Goal: Information Seeking & Learning: Understand process/instructions

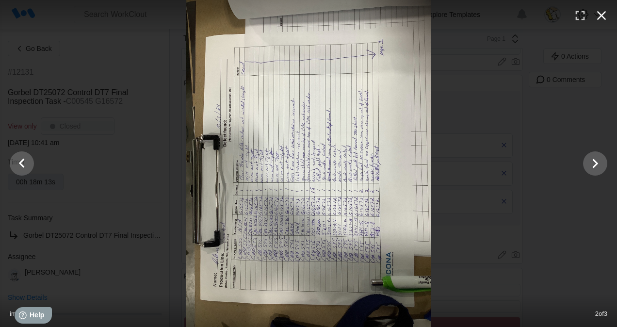
click at [598, 17] on icon "button" at bounding box center [602, 16] width 16 height 16
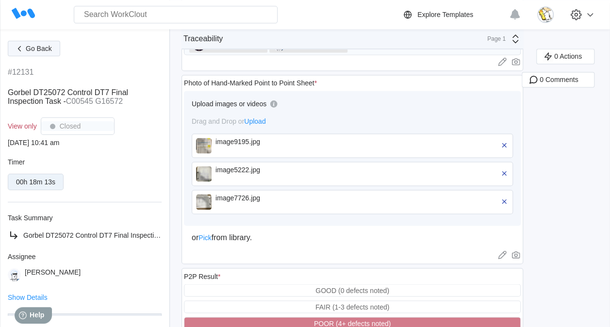
click at [30, 46] on span "Go Back" at bounding box center [39, 48] width 26 height 7
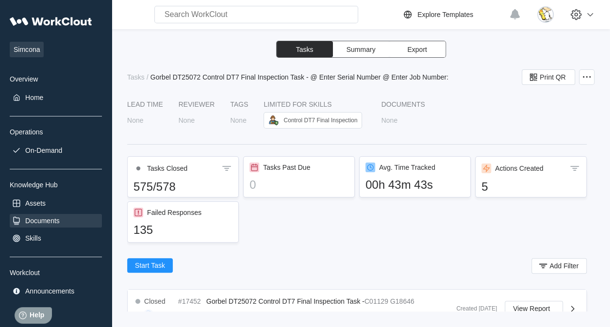
click at [49, 218] on div "Documents" at bounding box center [42, 221] width 34 height 8
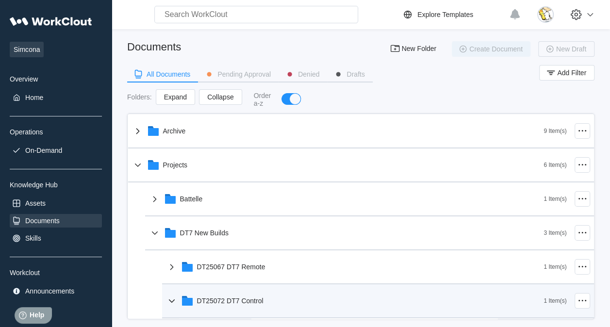
click at [247, 306] on div "DT25072 DT7 Control" at bounding box center [355, 300] width 378 height 25
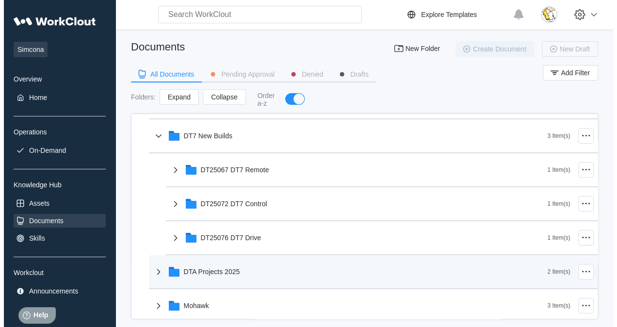
scroll to position [146, 0]
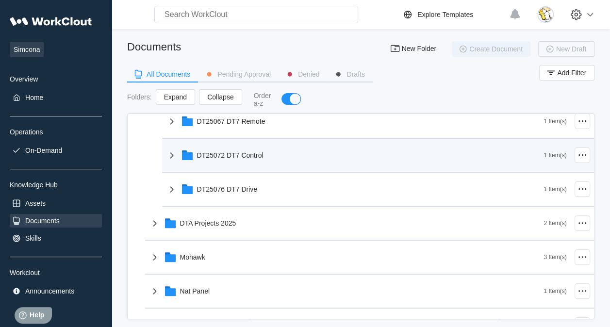
drag, startPoint x: 255, startPoint y: 159, endPoint x: 252, endPoint y: 165, distance: 6.5
click at [255, 159] on div "DT25072 DT7 Control" at bounding box center [355, 155] width 378 height 25
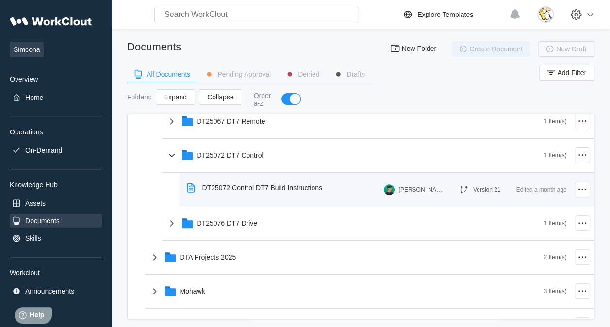
click at [247, 187] on div "DT25072 Control DT7 Build Instructions" at bounding box center [262, 188] width 120 height 8
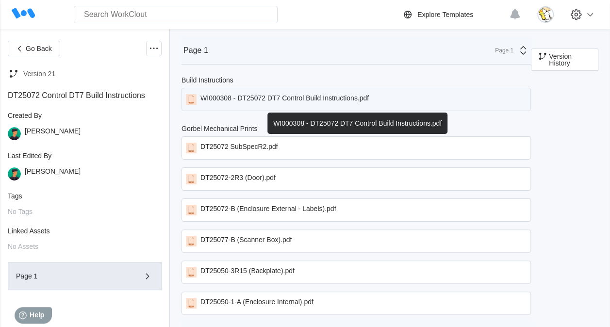
click at [262, 99] on div "WI000308 - DT25072 DT7 Control Build Instructions.pdf" at bounding box center [284, 99] width 168 height 11
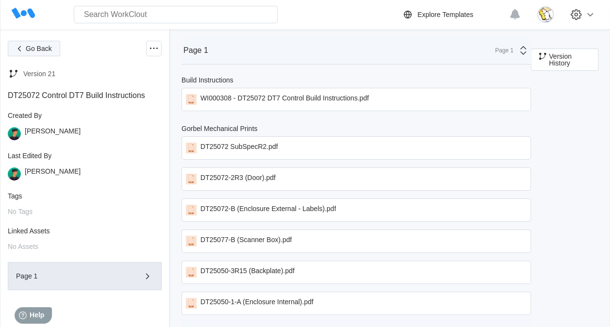
click at [38, 45] on span "Go Back" at bounding box center [39, 48] width 26 height 7
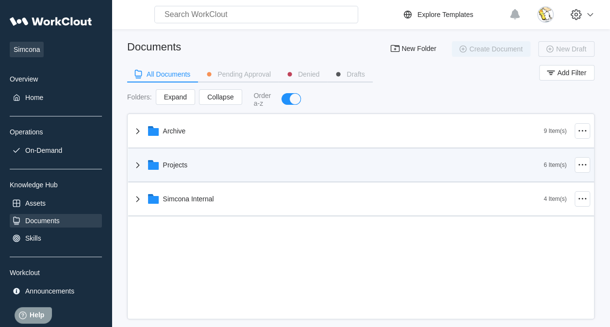
click at [185, 167] on div "Projects" at bounding box center [175, 165] width 25 height 8
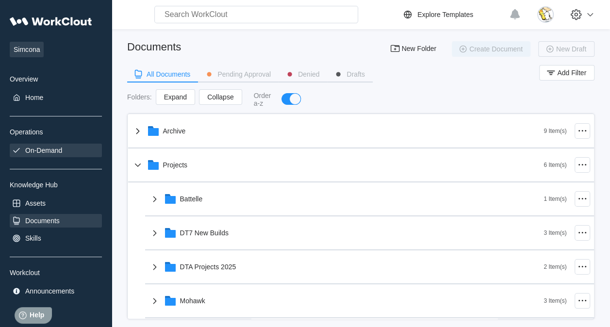
click at [52, 150] on div "On-Demand" at bounding box center [43, 151] width 37 height 8
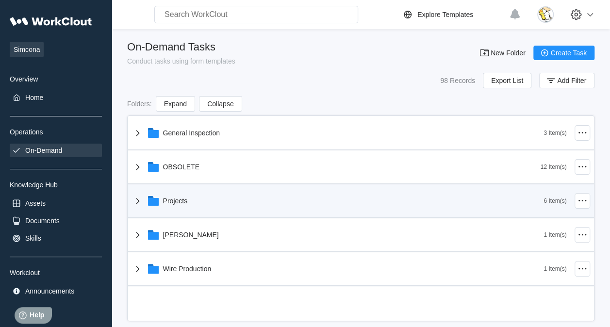
click at [175, 211] on div "Projects" at bounding box center [338, 200] width 412 height 25
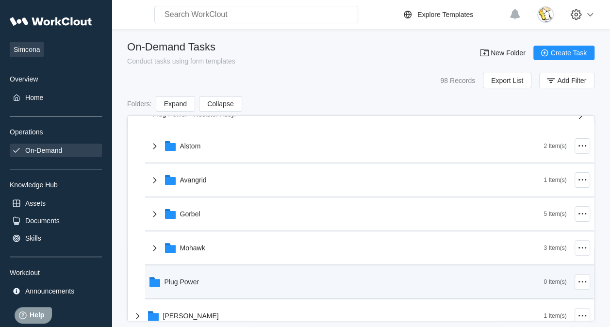
scroll to position [146, 0]
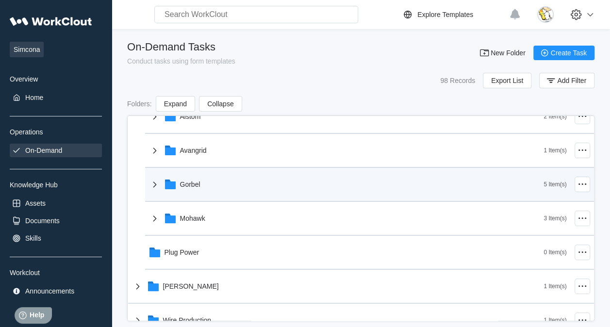
click at [197, 187] on div "Gorbel" at bounding box center [346, 184] width 395 height 25
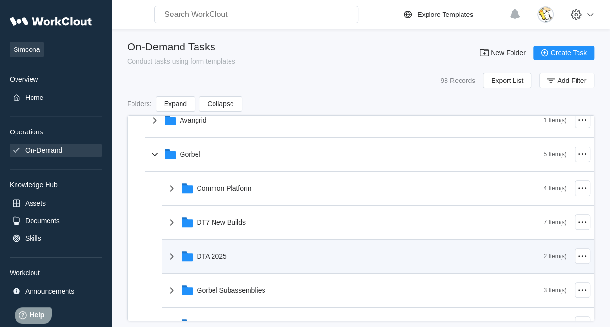
scroll to position [243, 0]
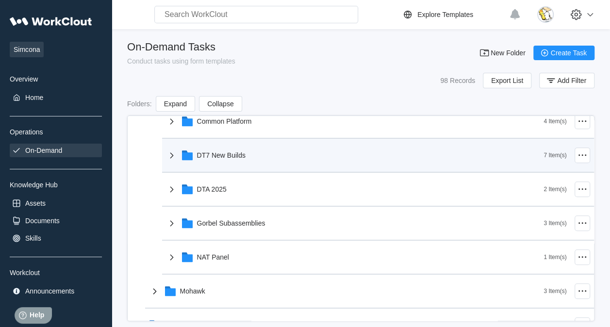
click at [229, 156] on div "DT7 New Builds" at bounding box center [221, 155] width 49 height 8
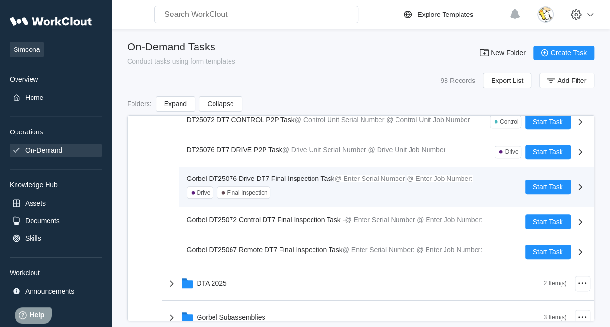
scroll to position [388, 0]
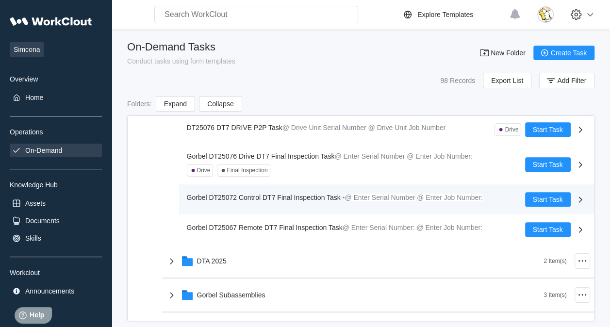
click at [298, 195] on span "Gorbel DT25072 Control DT7 Final Inspection Task -" at bounding box center [266, 198] width 158 height 8
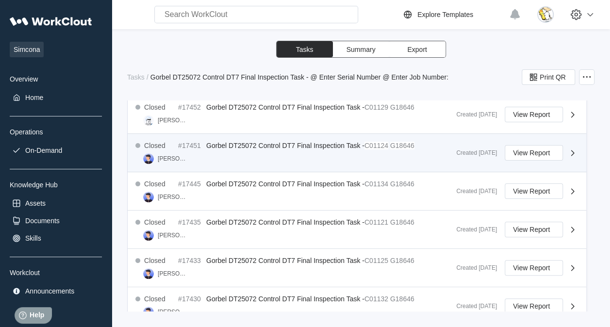
scroll to position [243, 0]
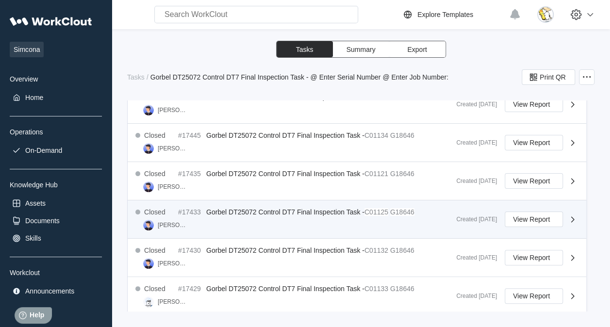
click at [360, 213] on span "Gorbel DT25072 Control DT7 Final Inspection Task -" at bounding box center [285, 212] width 158 height 8
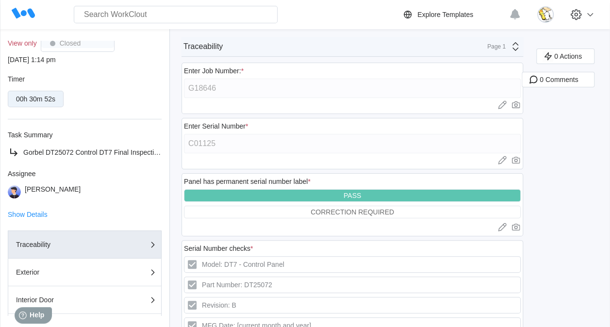
scroll to position [97, 0]
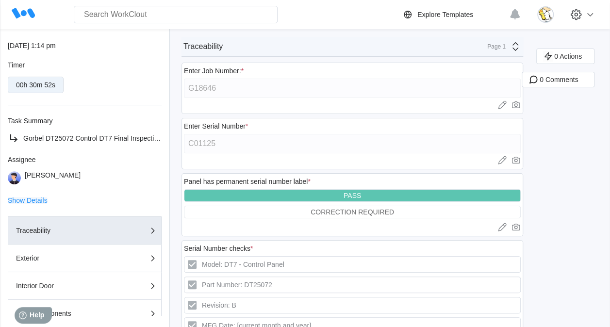
click at [23, 202] on span "Show Details" at bounding box center [28, 200] width 40 height 7
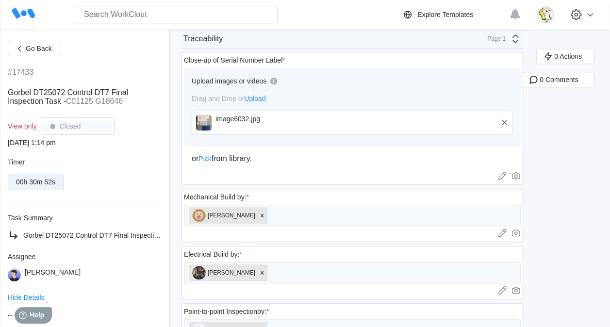
scroll to position [388, 0]
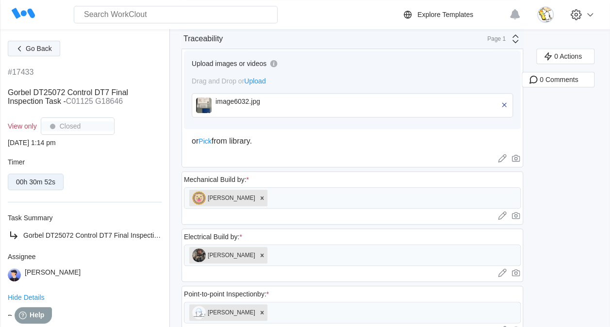
click at [34, 42] on button "Go Back" at bounding box center [34, 49] width 52 height 16
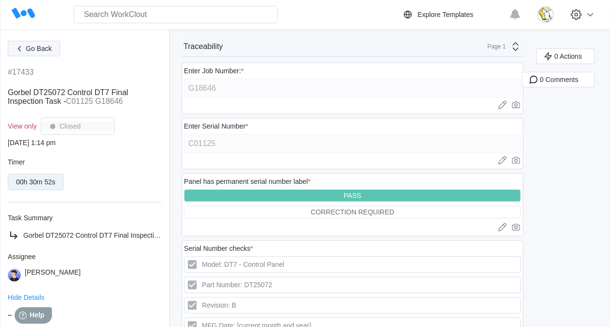
click at [37, 49] on span "Go Back" at bounding box center [39, 48] width 26 height 7
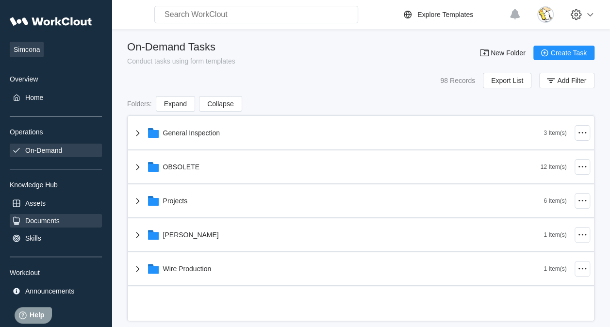
click at [54, 220] on div "Documents" at bounding box center [42, 221] width 34 height 8
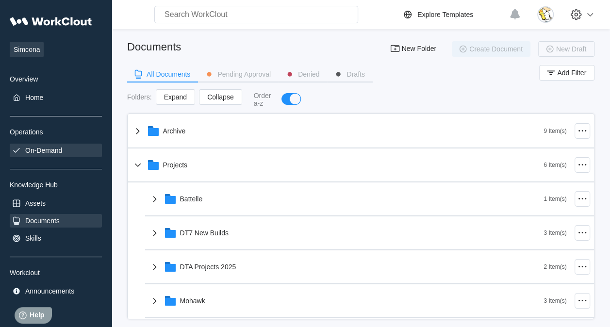
click at [53, 148] on div "On-Demand" at bounding box center [43, 151] width 37 height 8
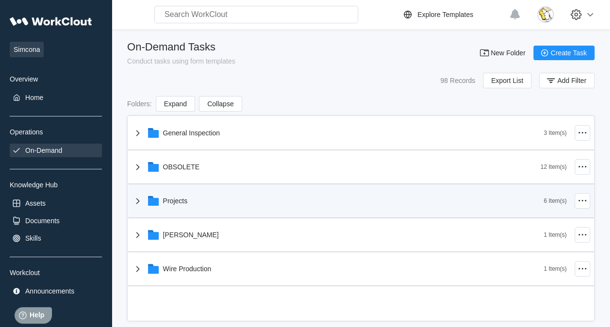
click at [177, 208] on div "Projects" at bounding box center [338, 200] width 412 height 25
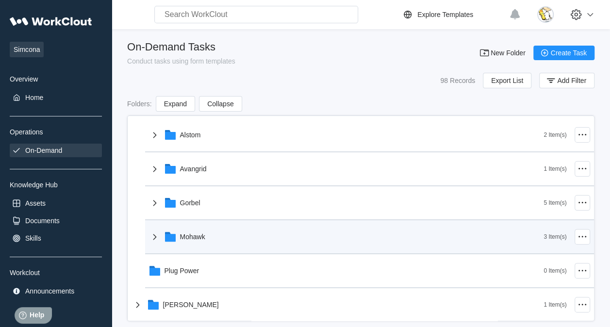
scroll to position [146, 0]
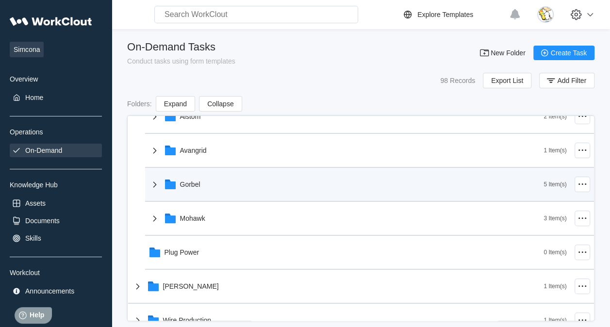
click at [204, 184] on div "Gorbel" at bounding box center [346, 184] width 395 height 25
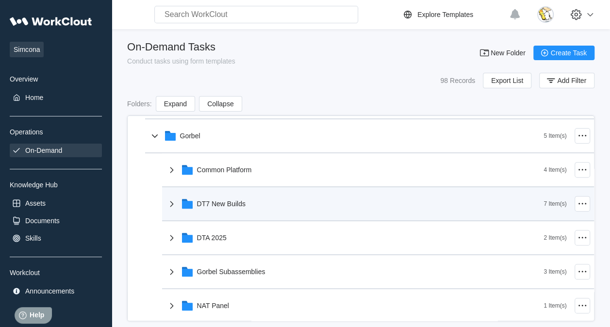
click at [235, 208] on div "DT7 New Builds" at bounding box center [355, 203] width 378 height 25
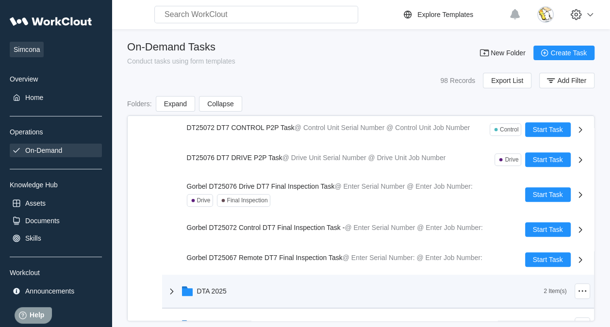
scroll to position [388, 0]
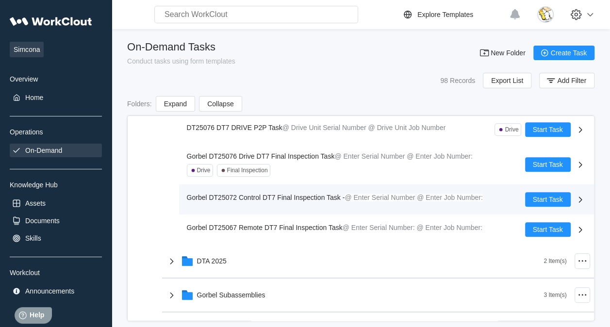
click at [289, 197] on span "Gorbel DT25072 Control DT7 Final Inspection Task -" at bounding box center [266, 198] width 158 height 8
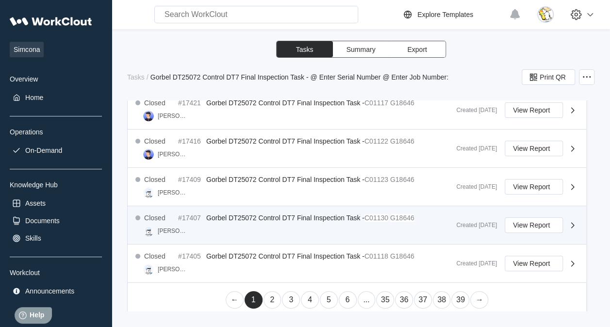
scroll to position [584, 0]
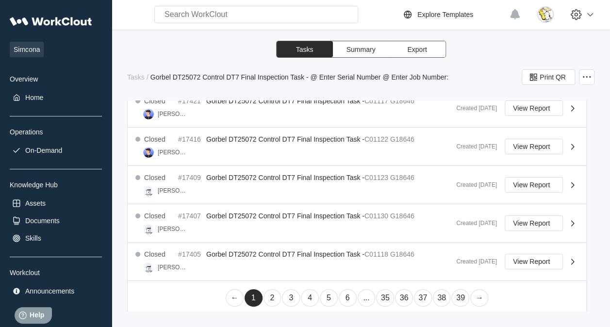
click at [435, 298] on link "38" at bounding box center [442, 297] width 18 height 17
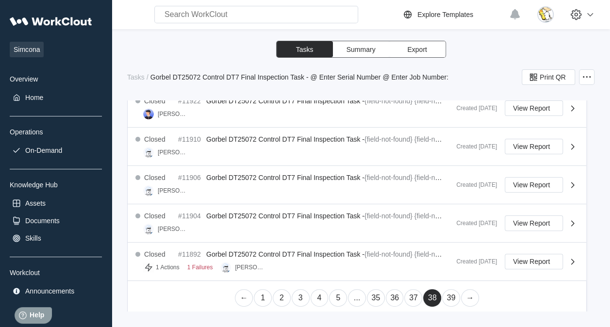
click at [408, 295] on link "37" at bounding box center [413, 297] width 18 height 17
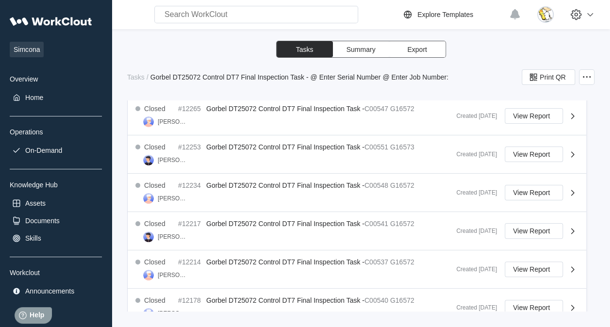
scroll to position [293, 0]
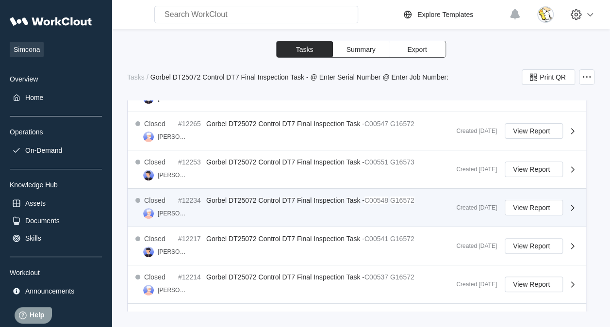
click at [386, 200] on mark "C00548" at bounding box center [376, 201] width 24 height 8
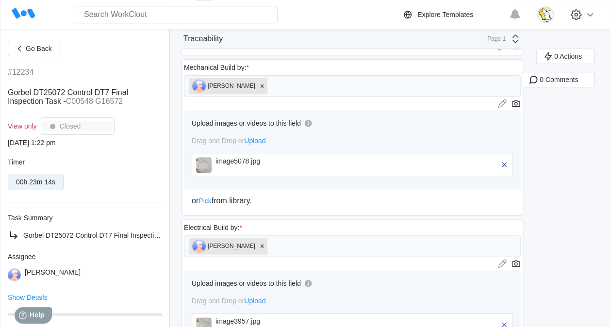
scroll to position [534, 0]
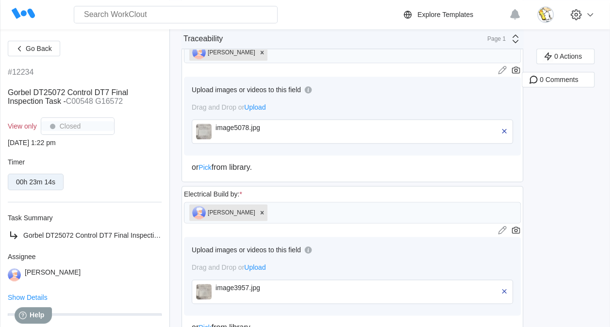
click at [247, 124] on div "image5078.jpg" at bounding box center [271, 128] width 112 height 8
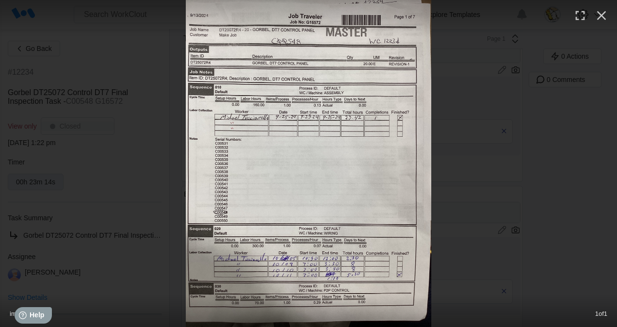
click at [607, 11] on icon "button" at bounding box center [602, 16] width 16 height 16
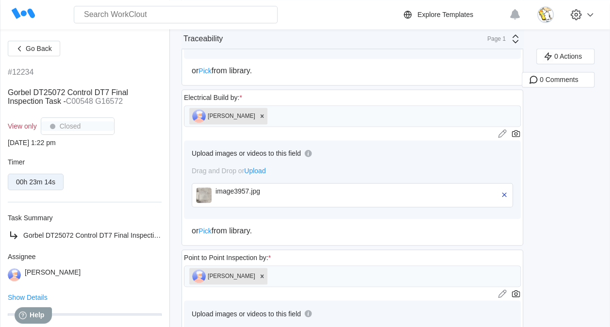
scroll to position [631, 0]
click at [255, 190] on div "image3957.jpg" at bounding box center [271, 195] width 112 height 16
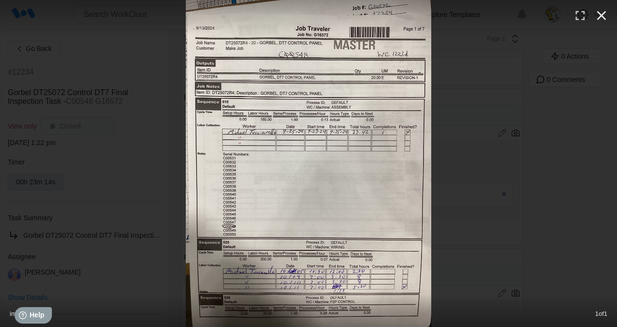
click at [601, 19] on icon "button" at bounding box center [602, 16] width 16 height 16
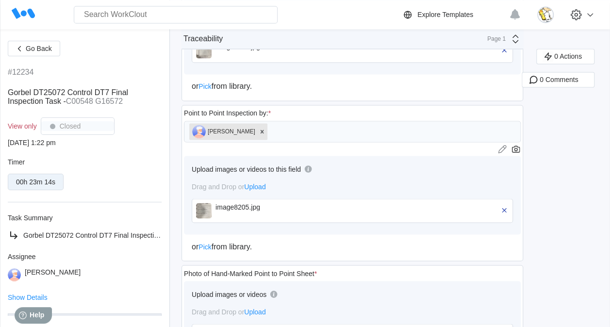
scroll to position [776, 0]
click at [260, 202] on div "image8205.jpg" at bounding box center [271, 205] width 112 height 8
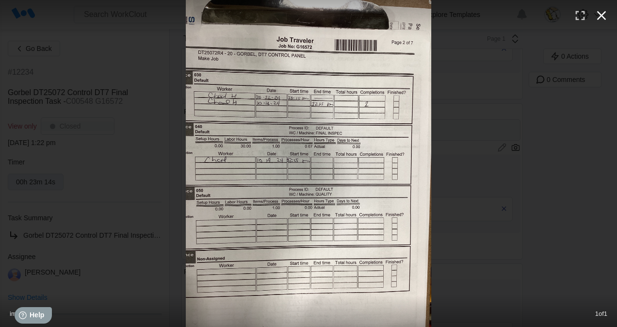
click at [605, 18] on icon "button" at bounding box center [601, 15] width 9 height 9
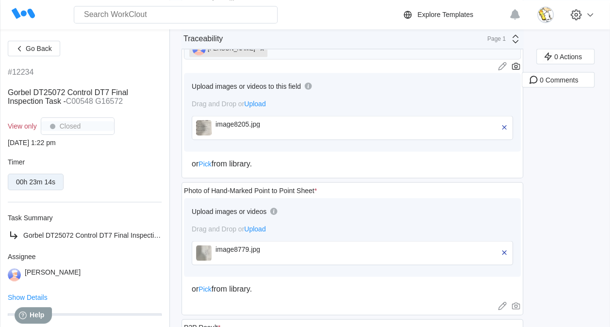
scroll to position [873, 0]
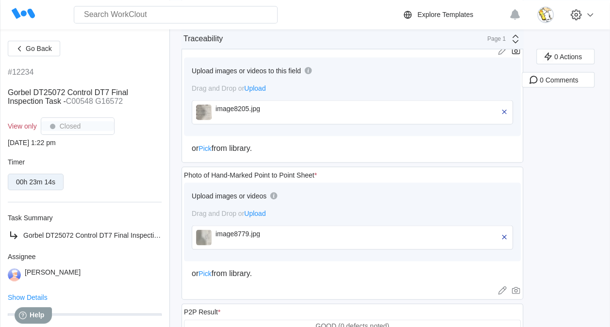
click at [223, 232] on div "image8779.jpg" at bounding box center [271, 238] width 112 height 16
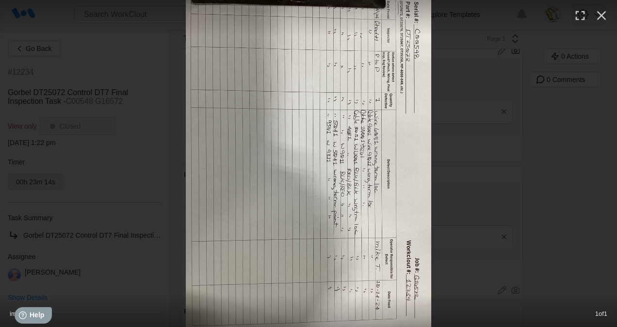
drag, startPoint x: 603, startPoint y: 12, endPoint x: 592, endPoint y: 21, distance: 14.5
click at [605, 12] on icon "button" at bounding box center [602, 16] width 16 height 16
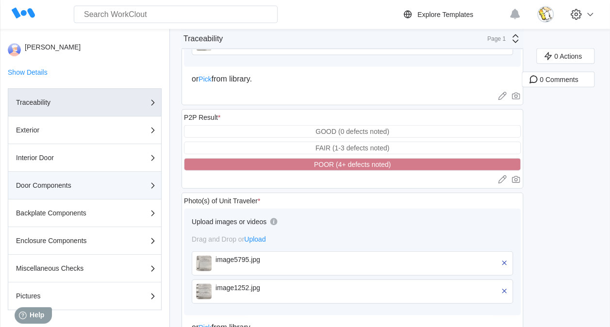
scroll to position [250, 0]
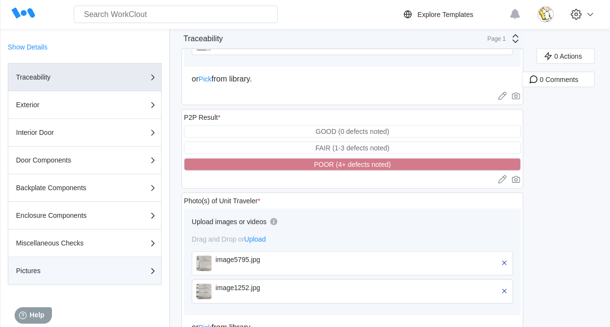
click at [103, 267] on div "Pictures" at bounding box center [84, 271] width 137 height 12
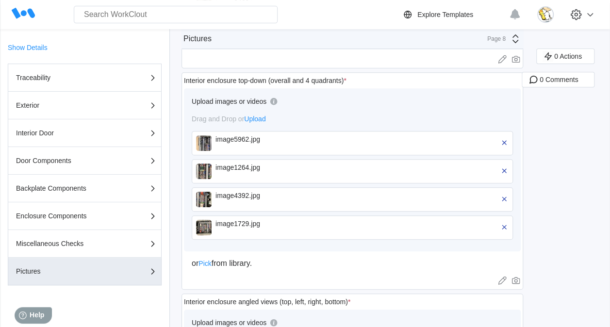
scroll to position [138, 0]
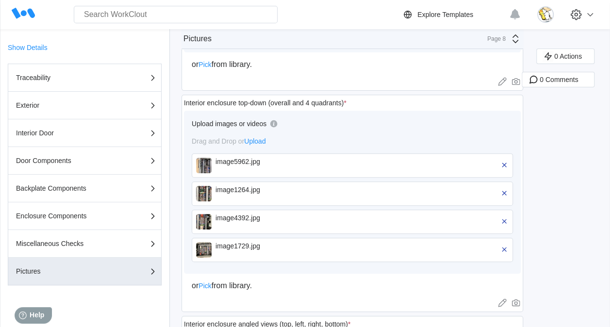
click at [257, 161] on div "image5962.jpg" at bounding box center [271, 162] width 112 height 8
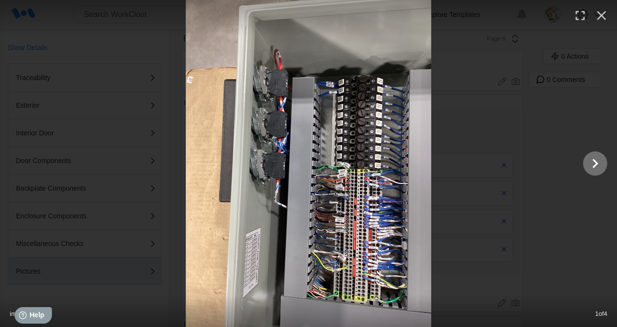
click at [593, 165] on icon "Show slide 2 of 4" at bounding box center [595, 163] width 18 height 23
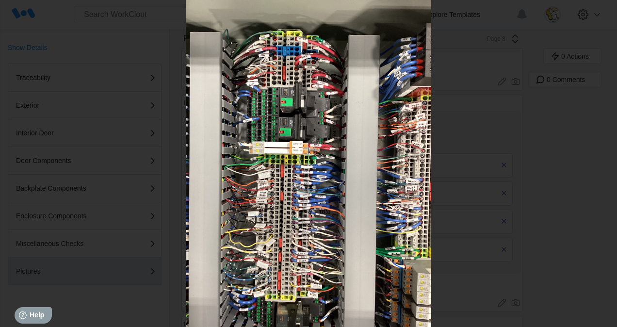
click at [596, 164] on icon "Show slide 3 of 4" at bounding box center [595, 163] width 18 height 23
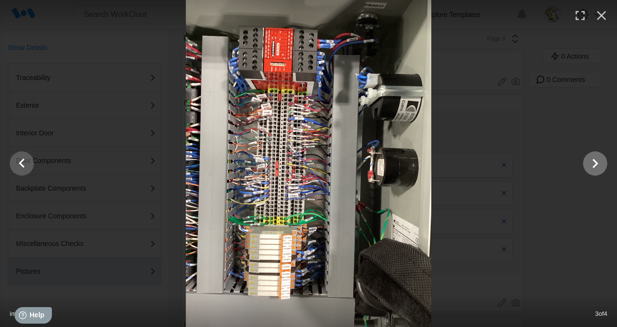
click at [596, 164] on icon "Show slide 4 of 4" at bounding box center [596, 163] width 6 height 9
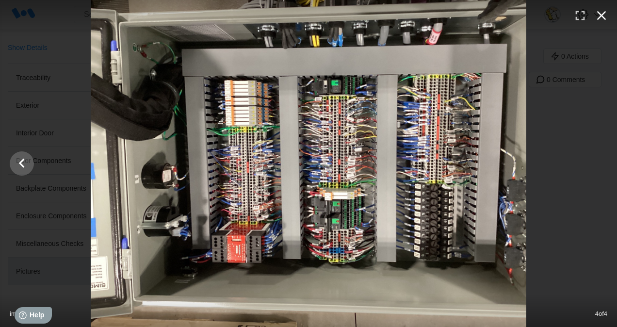
click at [601, 17] on icon "button" at bounding box center [602, 16] width 16 height 16
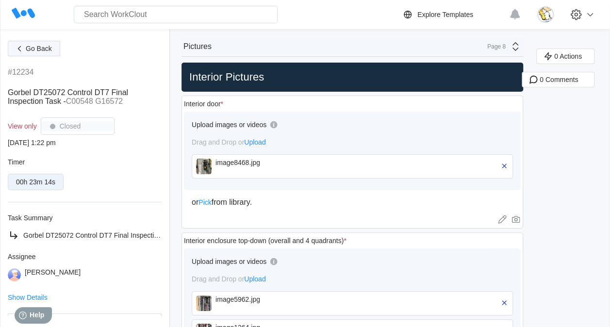
click at [49, 51] on span "Go Back" at bounding box center [39, 48] width 26 height 7
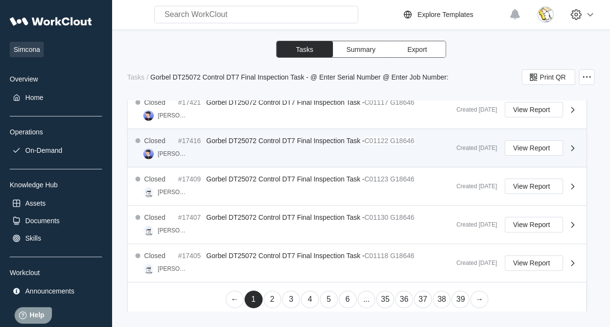
scroll to position [584, 0]
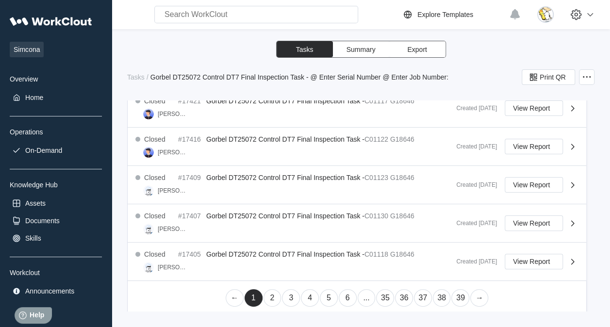
click at [287, 289] on link "3" at bounding box center [291, 297] width 18 height 17
click at [313, 294] on link "4" at bounding box center [310, 297] width 18 height 17
click at [286, 291] on link "3" at bounding box center [291, 297] width 18 height 17
click at [320, 296] on link "5" at bounding box center [329, 297] width 18 height 17
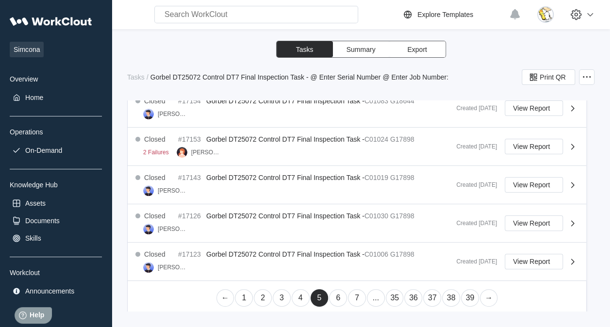
click at [331, 295] on link "6" at bounding box center [338, 297] width 18 height 17
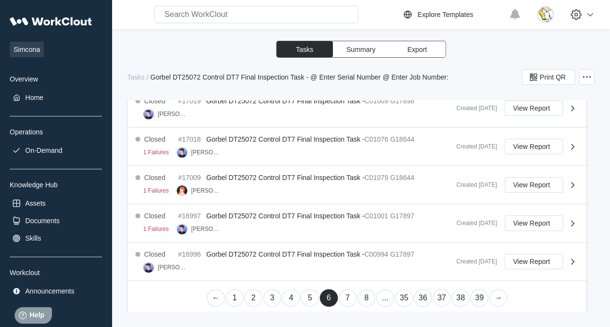
click at [350, 292] on link "7" at bounding box center [348, 297] width 18 height 17
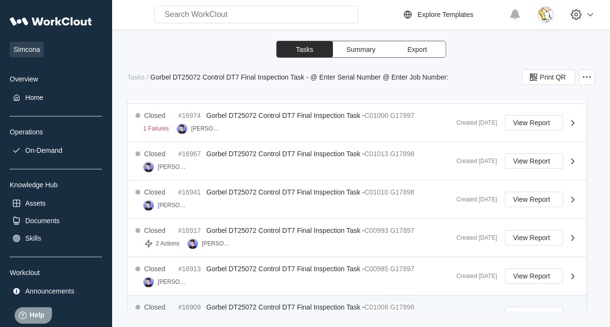
scroll to position [0, 0]
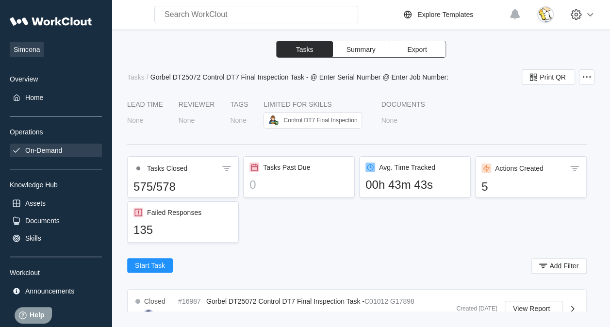
click at [52, 152] on div "On-Demand" at bounding box center [43, 151] width 37 height 8
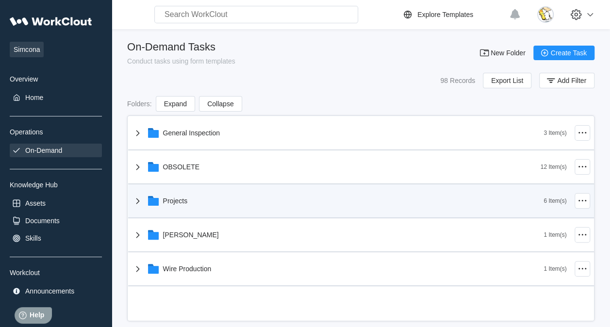
click at [206, 203] on div "Projects" at bounding box center [338, 200] width 412 height 25
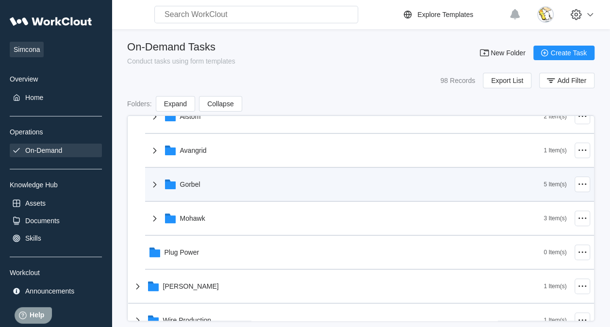
click at [210, 189] on div "Gorbel" at bounding box center [346, 184] width 395 height 25
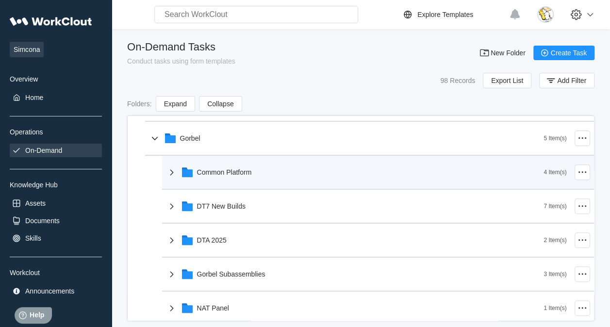
scroll to position [243, 0]
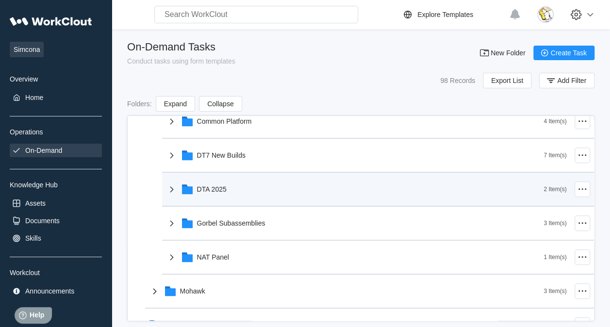
click at [214, 188] on div "DTA 2025" at bounding box center [212, 189] width 30 height 8
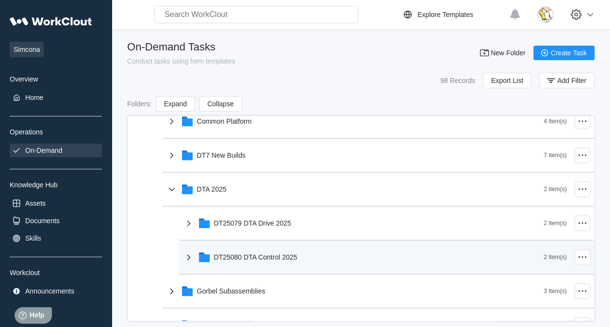
click at [257, 255] on div "DT25080 DTA Control 2025" at bounding box center [255, 257] width 83 height 8
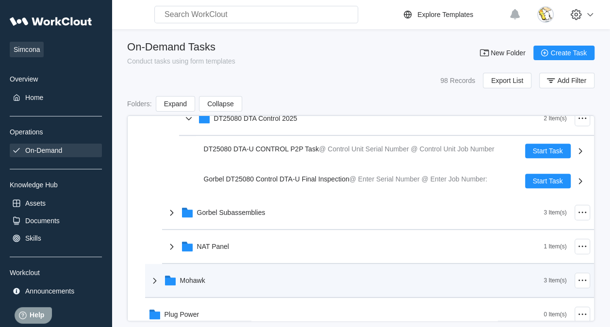
scroll to position [388, 0]
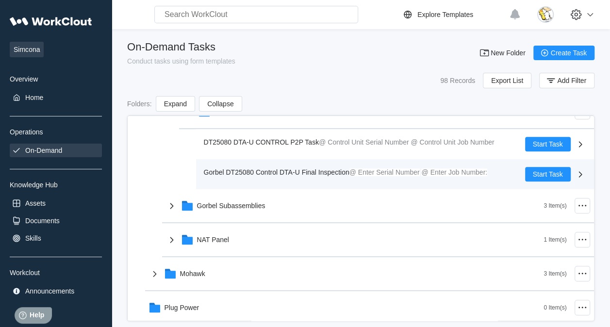
click at [290, 172] on span "Gorbel DT25080 Control DTA-U Final Inspection" at bounding box center [277, 172] width 146 height 8
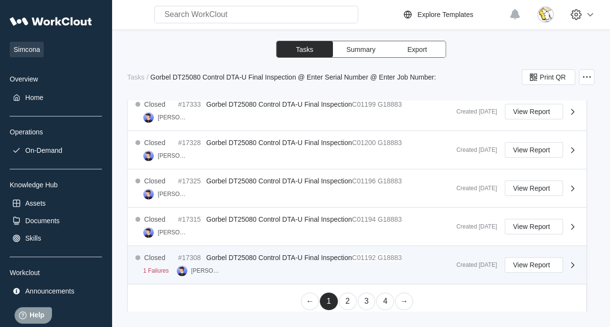
scroll to position [582, 0]
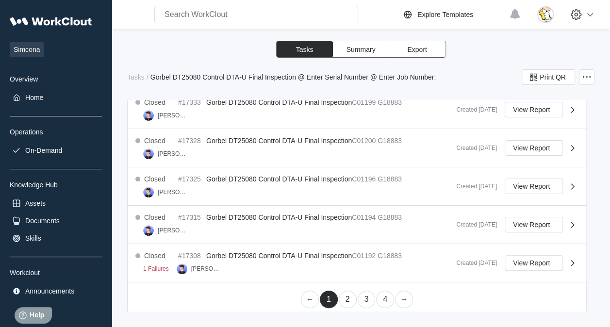
click at [360, 295] on link "3" at bounding box center [367, 299] width 18 height 17
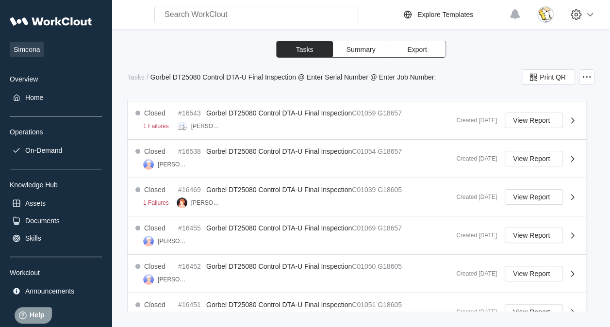
scroll to position [388, 0]
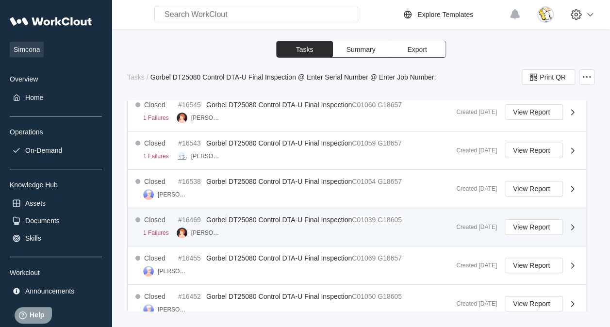
click at [398, 218] on mark "G18605" at bounding box center [390, 220] width 24 height 8
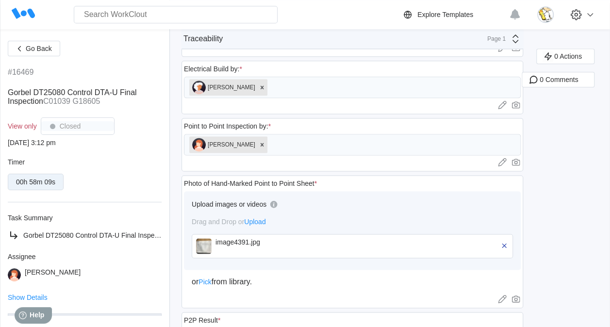
scroll to position [582, 0]
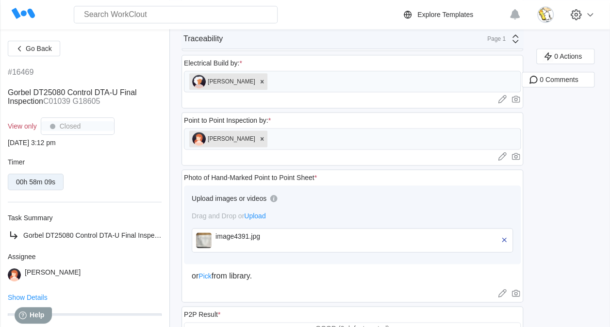
click at [243, 232] on div "image4391.jpg" at bounding box center [271, 236] width 112 height 8
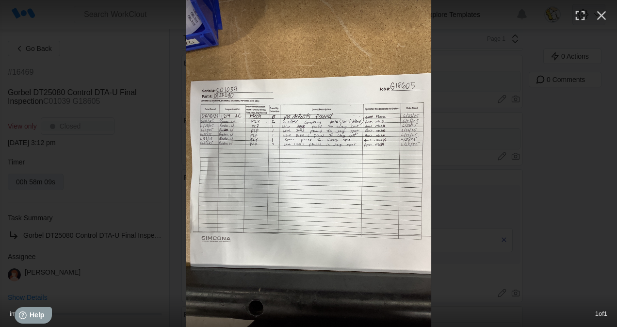
click at [599, 17] on icon "button" at bounding box center [601, 15] width 9 height 9
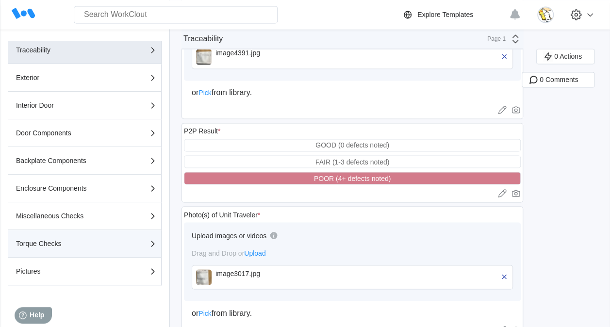
scroll to position [787, 0]
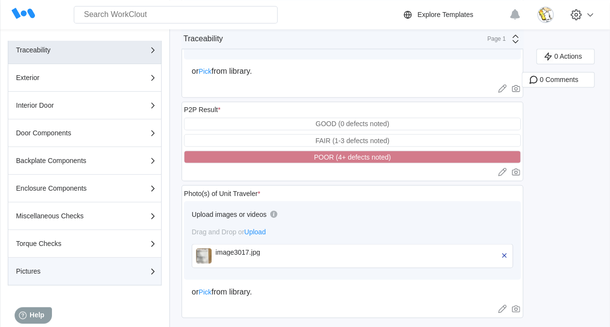
click at [43, 265] on div "Pictures" at bounding box center [84, 271] width 137 height 12
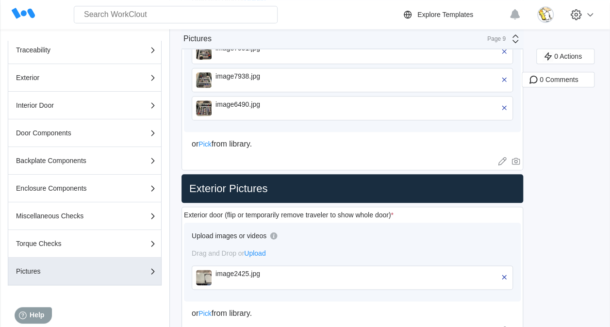
scroll to position [325, 0]
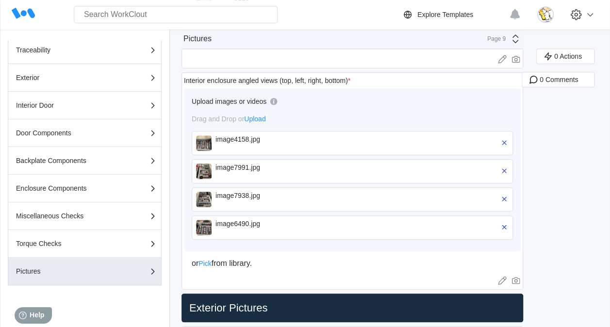
click at [245, 145] on div "image4158.jpg" at bounding box center [271, 143] width 112 height 16
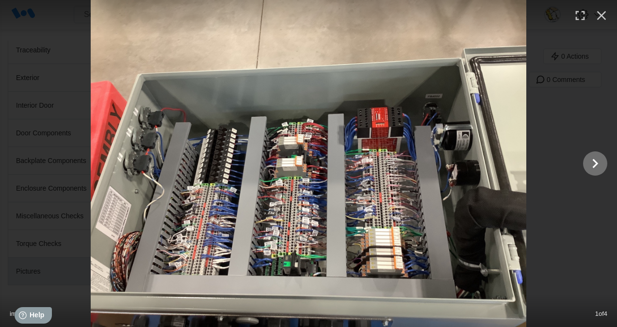
click at [593, 162] on icon "Show slide 2 of 4" at bounding box center [595, 163] width 18 height 23
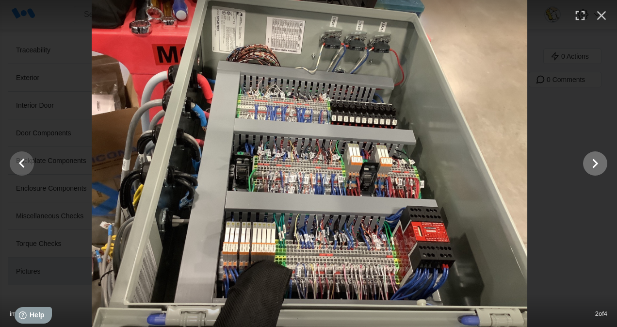
click at [593, 162] on icon "Show slide 3 of 4" at bounding box center [595, 163] width 18 height 23
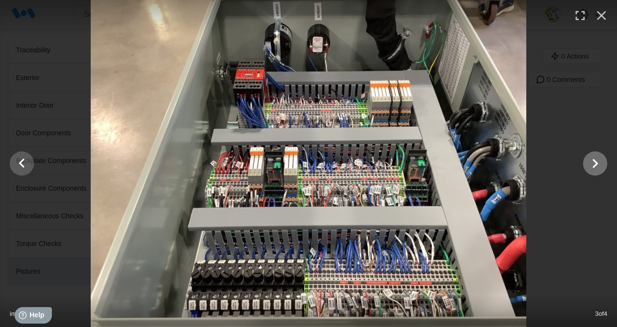
click at [593, 162] on icon "Show slide 4 of 4" at bounding box center [595, 163] width 18 height 23
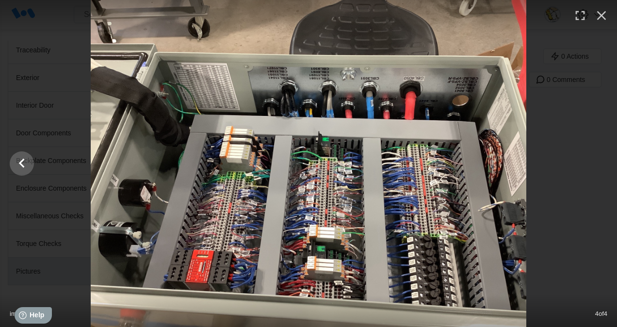
click at [271, 100] on img at bounding box center [309, 163] width 436 height 327
click at [602, 18] on icon "button" at bounding box center [602, 16] width 16 height 16
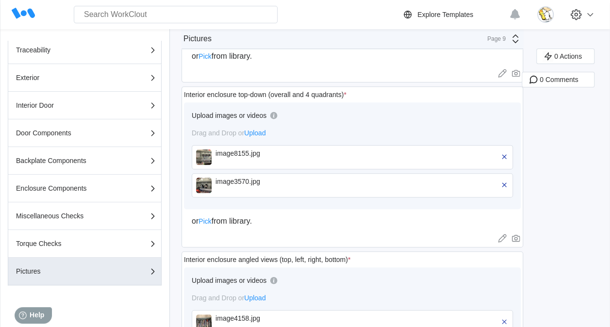
scroll to position [131, 0]
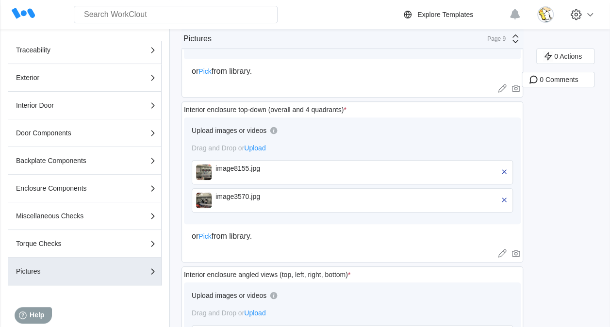
click at [207, 169] on img at bounding box center [204, 173] width 16 height 16
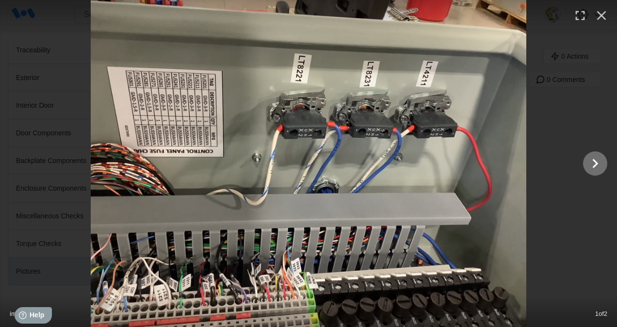
click at [598, 165] on icon "Show slide 2 of 2" at bounding box center [595, 163] width 18 height 23
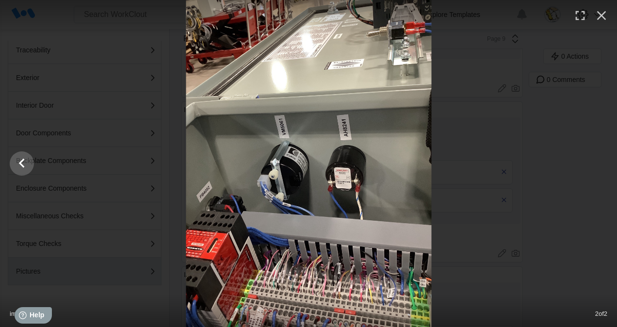
click at [596, 163] on div at bounding box center [308, 163] width 617 height 327
click at [604, 17] on icon "button" at bounding box center [601, 15] width 9 height 9
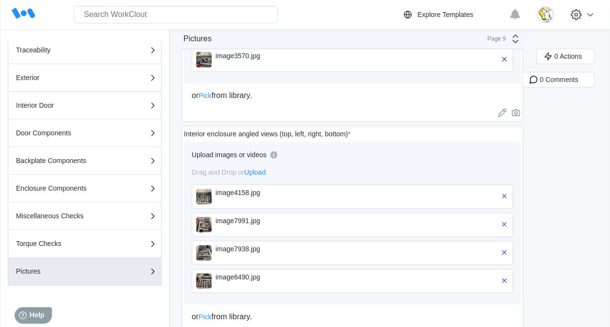
scroll to position [277, 0]
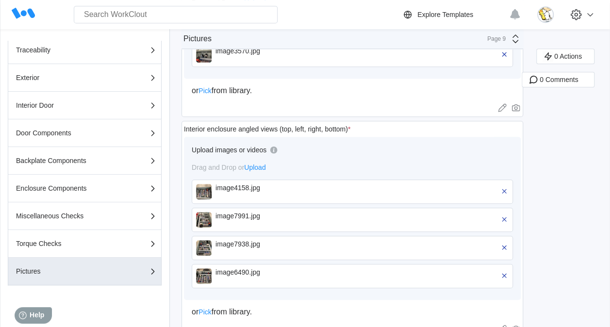
click at [246, 192] on div "image4158.jpg" at bounding box center [271, 192] width 112 height 16
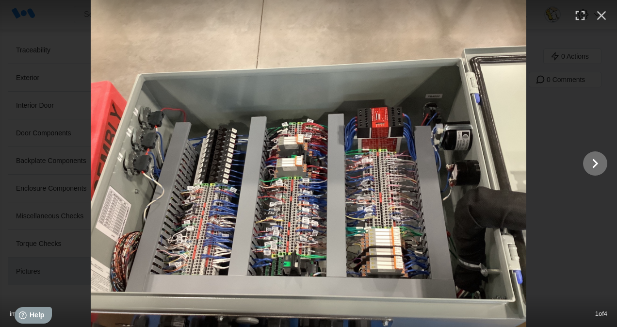
click at [595, 169] on icon "Show slide 2 of 4" at bounding box center [595, 163] width 18 height 23
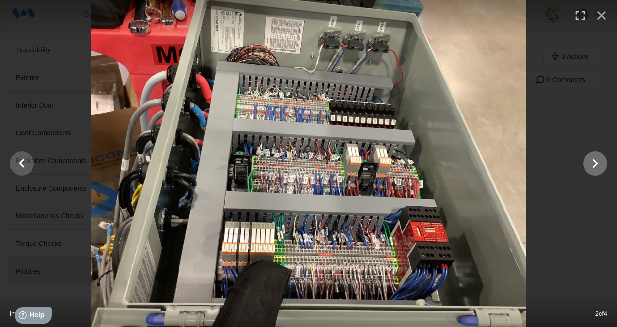
click at [595, 169] on icon "Show slide 3 of 4" at bounding box center [595, 163] width 18 height 23
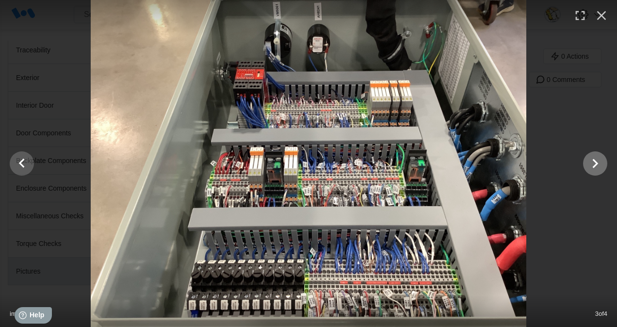
click at [593, 162] on icon "Show slide 4 of 4" at bounding box center [595, 163] width 18 height 23
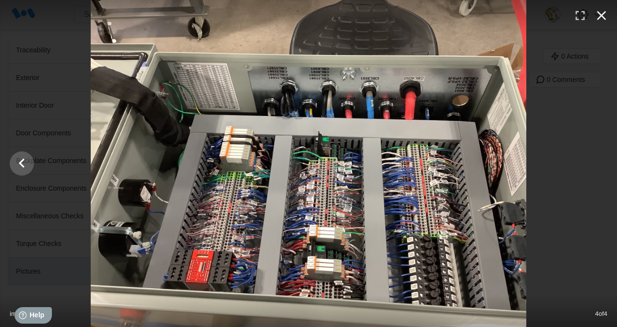
click at [605, 17] on icon "button" at bounding box center [601, 15] width 9 height 9
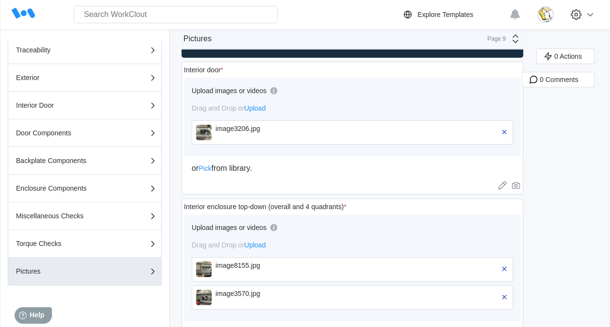
scroll to position [0, 0]
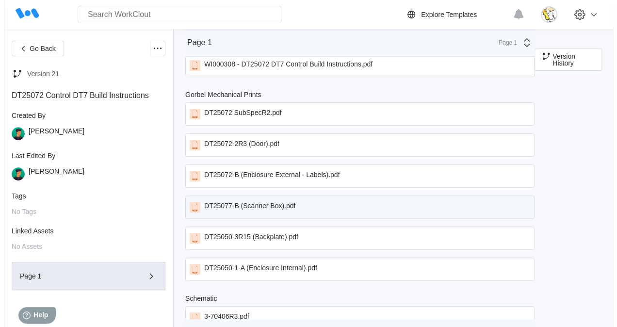
scroll to position [49, 0]
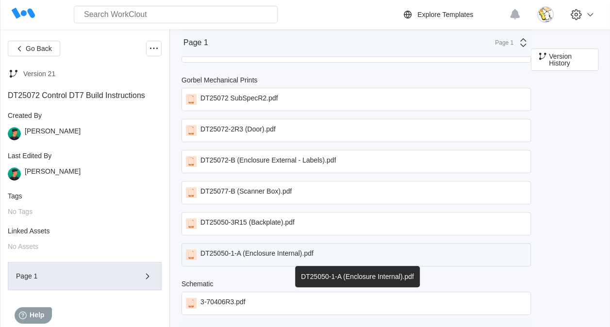
click at [289, 252] on div "DT25050-1-A (Enclosure Internal).pdf" at bounding box center [256, 254] width 113 height 11
